Goal: Complete application form

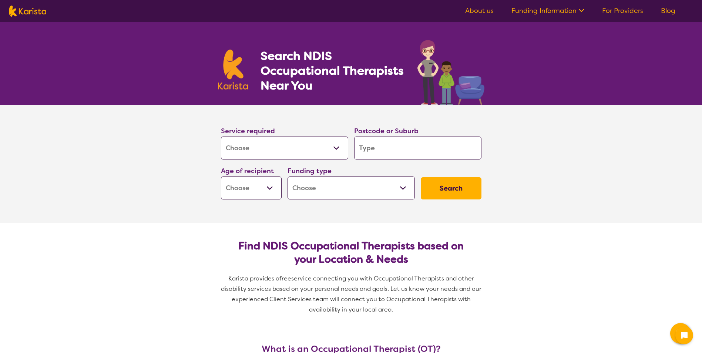
select select "[MEDICAL_DATA]"
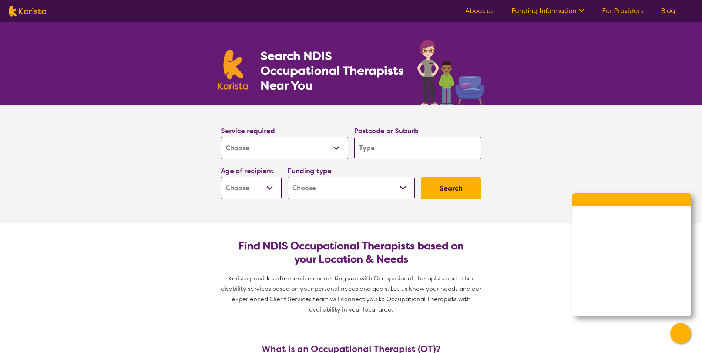
click at [382, 148] on input "search" at bounding box center [417, 148] width 127 height 23
type input "4"
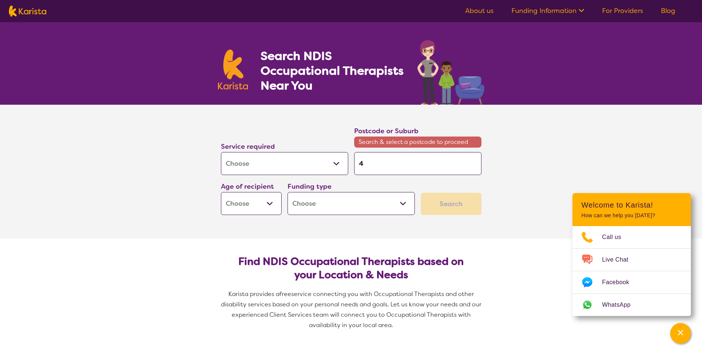
type input "47"
type input "470"
type input "4703"
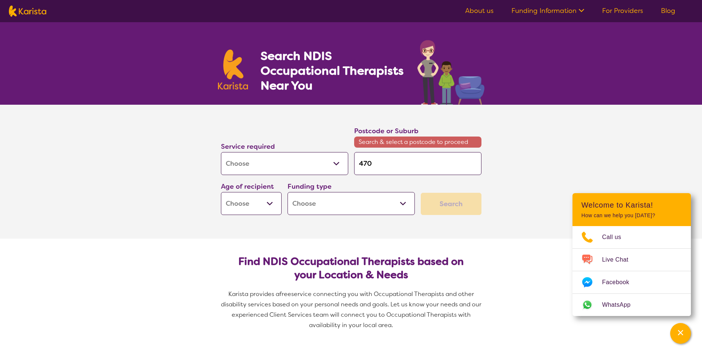
type input "4703"
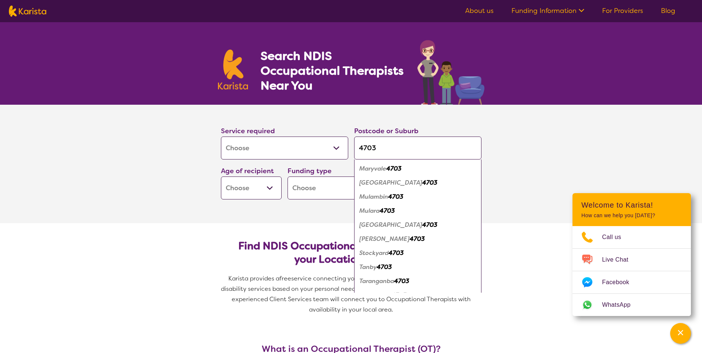
scroll to position [259, 0]
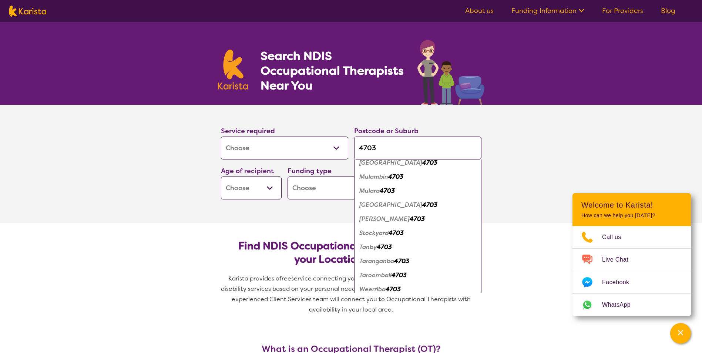
type input "4703"
click at [392, 208] on em "[GEOGRAPHIC_DATA]" at bounding box center [390, 205] width 63 height 8
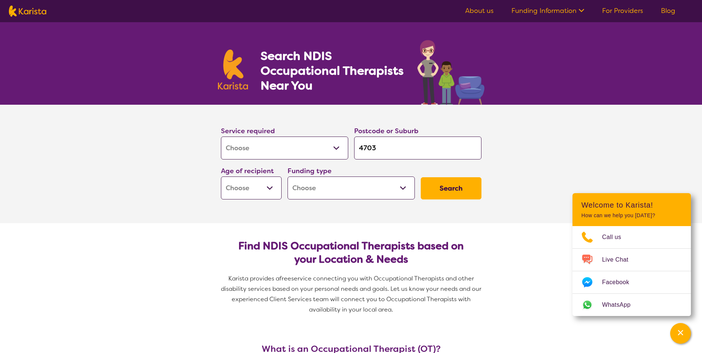
click at [278, 194] on select "Early Childhood - 0 to 9 Child - 10 to 11 Adolescent - 12 to 17 Adult - 18 to 6…" at bounding box center [251, 188] width 61 height 23
select select "EC"
click at [221, 177] on select "Early Childhood - 0 to 9 Child - 10 to 11 Adolescent - 12 to 17 Adult - 18 to 6…" at bounding box center [251, 188] width 61 height 23
select select "EC"
click at [407, 186] on select "Home Care Package (HCP) National Disability Insurance Scheme (NDIS) I don't know" at bounding box center [351, 188] width 127 height 23
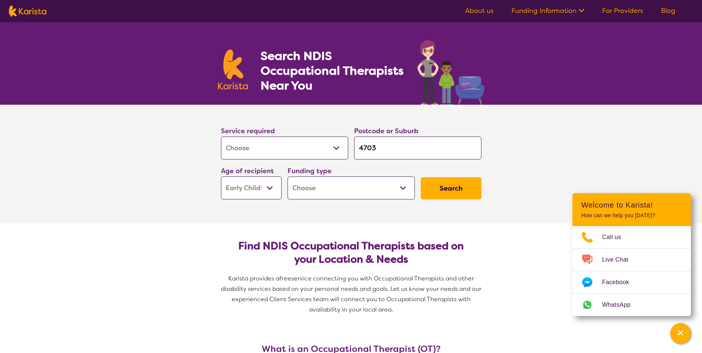
select select "i-don-t-know"
click at [288, 177] on select "Home Care Package (HCP) National Disability Insurance Scheme (NDIS) I don't know" at bounding box center [351, 188] width 127 height 23
select select "i-don-t-know"
drag, startPoint x: 464, startPoint y: 184, endPoint x: 464, endPoint y: 188, distance: 4.9
click at [464, 188] on button "Search" at bounding box center [451, 188] width 61 height 22
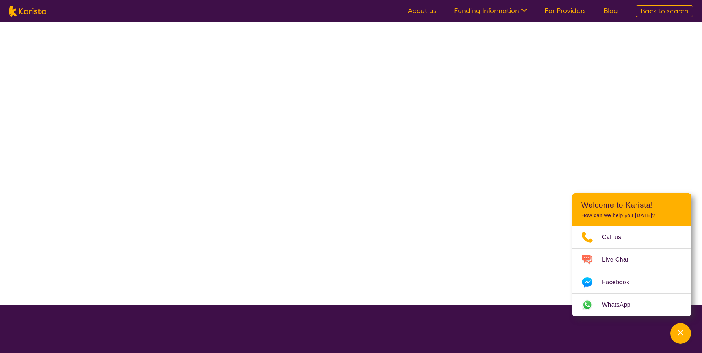
select select "[MEDICAL_DATA]"
select select "EC"
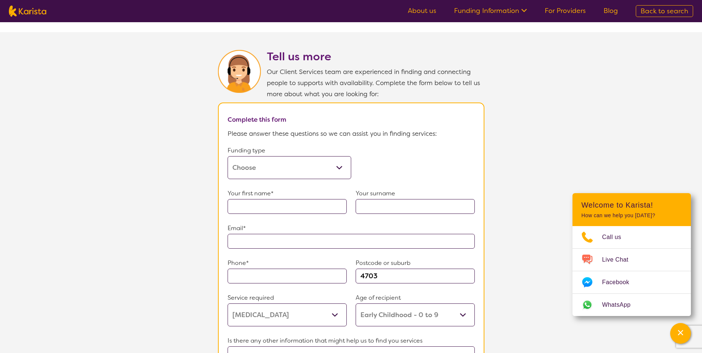
scroll to position [370, 0]
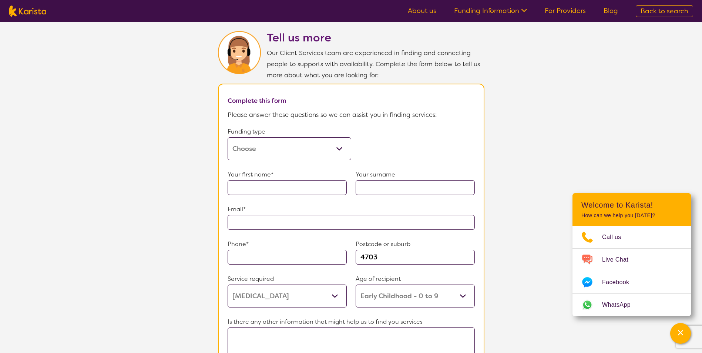
click at [346, 145] on select "Home Care Package (HCP) Home Care Package - Level 1 Home Care Package - Level 2…" at bounding box center [290, 148] width 124 height 23
select select "i-don-t-know"
click at [228, 137] on select "Home Care Package (HCP) Home Care Package - Level 1 Home Care Package - Level 2…" at bounding box center [290, 148] width 124 height 23
click at [260, 182] on input "text" at bounding box center [287, 187] width 119 height 15
type input "[PERSON_NAME]"
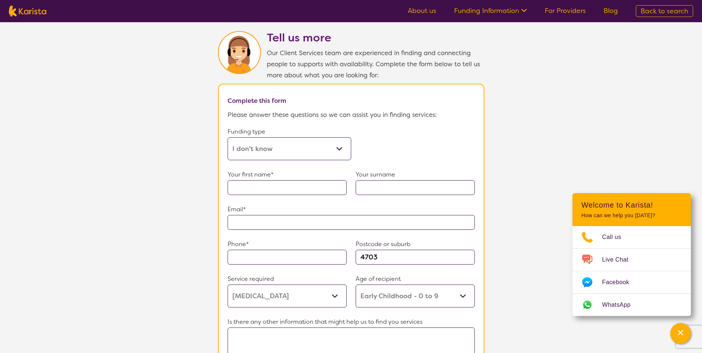
type input "[PERSON_NAME]"
type input "**********"
type input "0492125813"
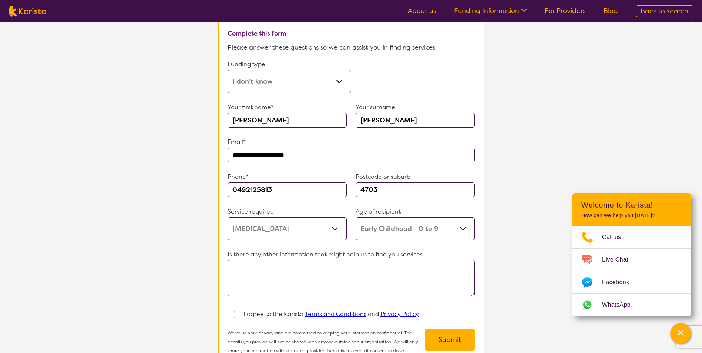
scroll to position [444, 0]
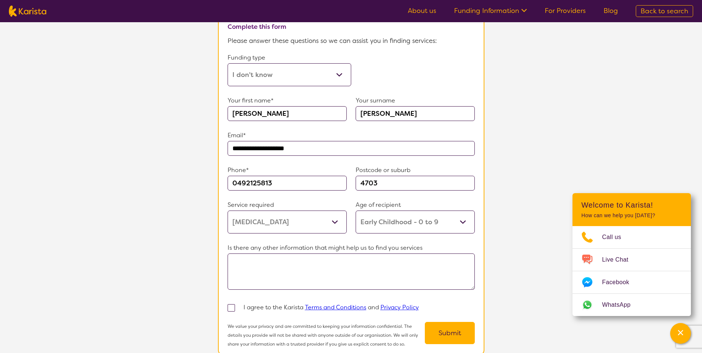
click at [333, 218] on select "Allied Health Assistant Assessment ([MEDICAL_DATA] or [MEDICAL_DATA]) Behaviour…" at bounding box center [287, 222] width 119 height 23
click at [228, 211] on select "Allied Health Assistant Assessment ([MEDICAL_DATA] or [MEDICAL_DATA]) Behaviour…" at bounding box center [287, 222] width 119 height 23
click at [243, 257] on textarea at bounding box center [351, 271] width 247 height 36
click at [234, 304] on span at bounding box center [231, 307] width 7 height 7
click at [239, 305] on input "checkbox" at bounding box center [241, 307] width 5 height 5
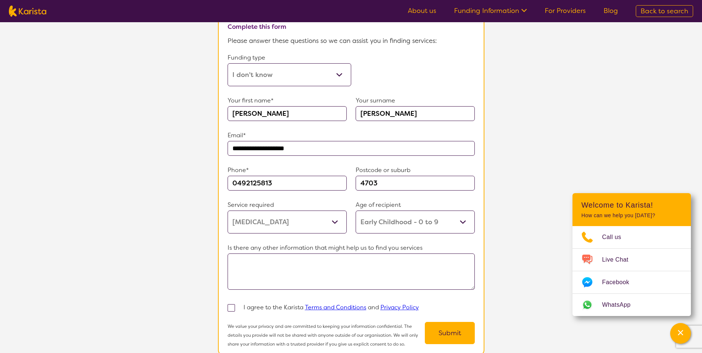
checkbox input "true"
click at [301, 275] on textarea at bounding box center [351, 271] width 247 height 36
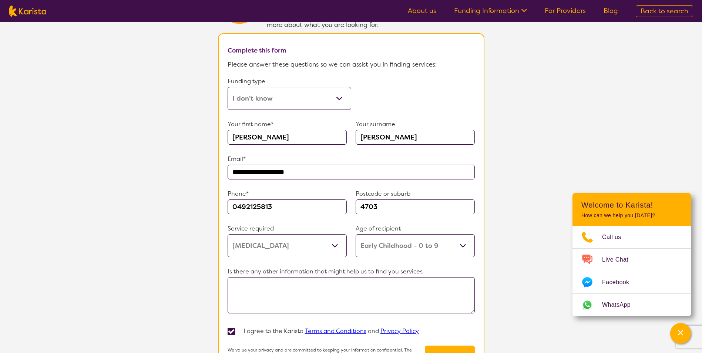
scroll to position [407, 0]
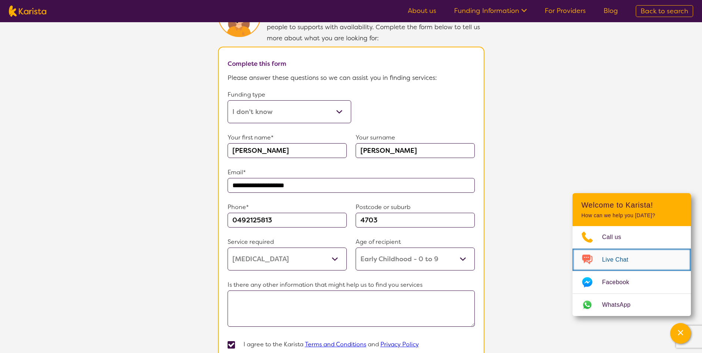
click at [614, 263] on span "Live Chat" at bounding box center [619, 259] width 35 height 11
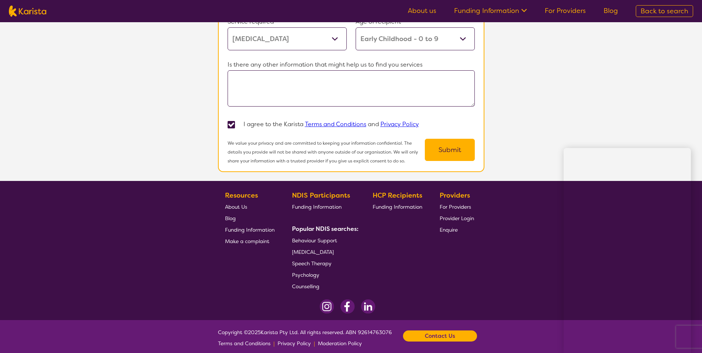
scroll to position [629, 0]
